Goal: Find specific page/section: Find specific page/section

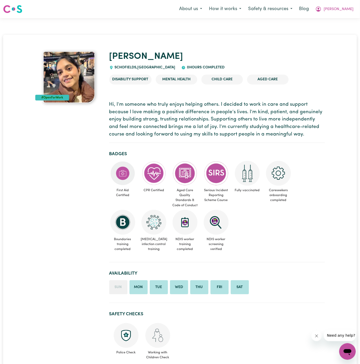
click at [127, 67] on span "SCHOFIELDS , New South Wales" at bounding box center [144, 68] width 62 height 4
copy span "SCHOFIELDS"
click at [155, 61] on h1 "[PERSON_NAME]" at bounding box center [217, 56] width 216 height 11
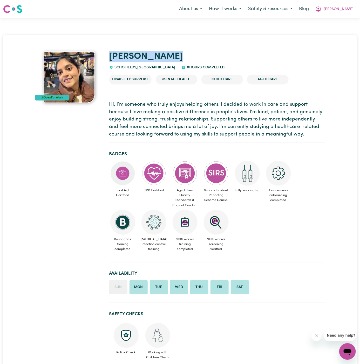
click at [155, 61] on h1 "[PERSON_NAME]" at bounding box center [217, 56] width 216 height 11
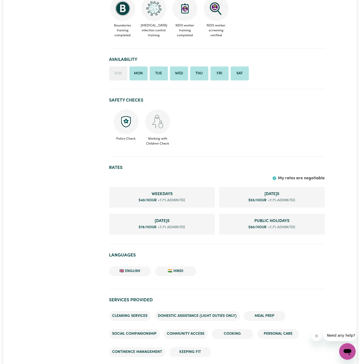
scroll to position [237, 0]
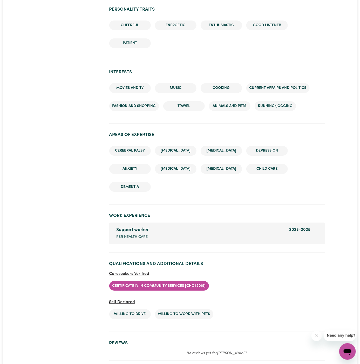
scroll to position [757, 0]
